Goal: Task Accomplishment & Management: Manage account settings

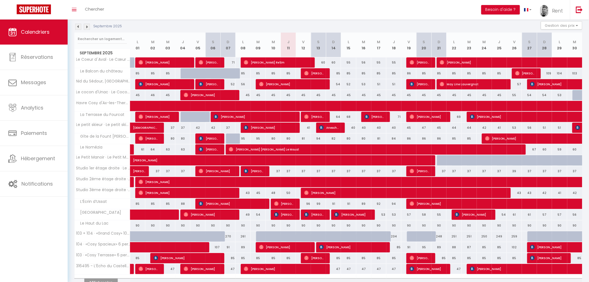
scroll to position [89, 0]
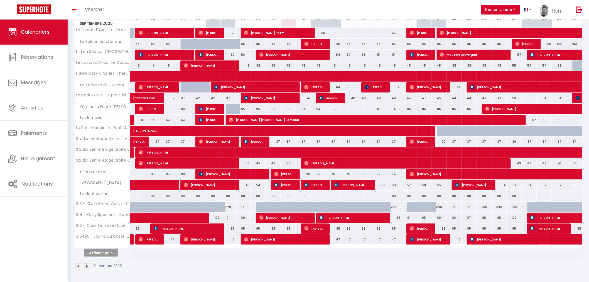
click at [91, 255] on button "Afficher plus" at bounding box center [100, 253] width 33 height 8
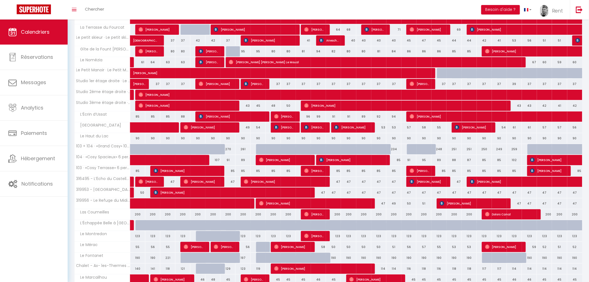
scroll to position [206, 0]
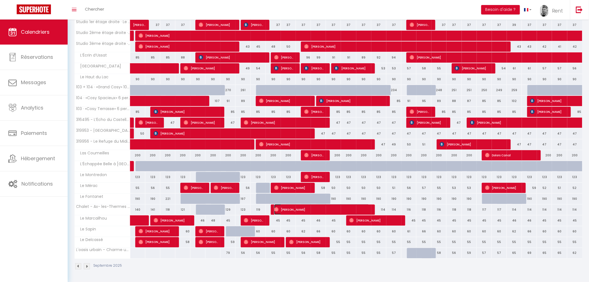
click at [288, 211] on span "[PERSON_NAME]" at bounding box center [321, 209] width 95 height 11
select select "OK"
select select "0"
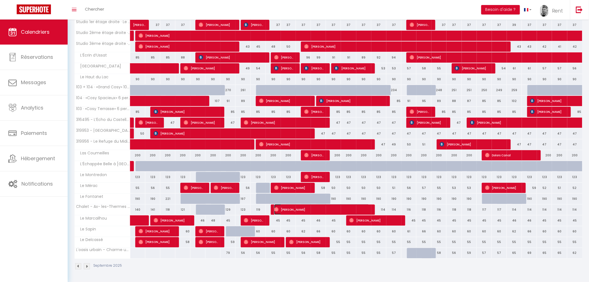
select select "1"
select select
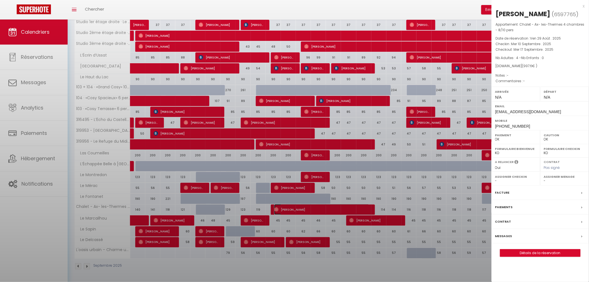
select select "29684"
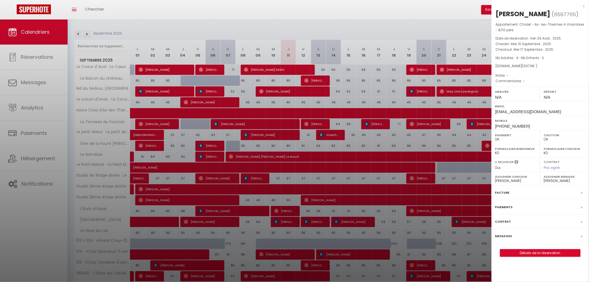
scroll to position [0, 0]
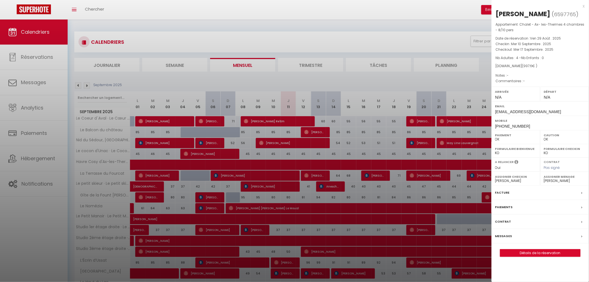
click at [583, 4] on div "x" at bounding box center [538, 6] width 93 height 7
